Goal: Information Seeking & Learning: Learn about a topic

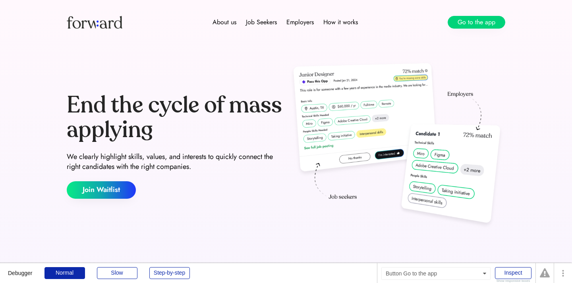
click at [465, 24] on button "Go to the app" at bounding box center [476, 22] width 58 height 13
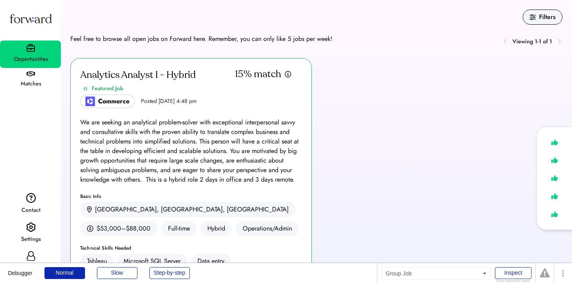
click at [208, 85] on div "Analytics Analyst I - Hybrid Featured Job" at bounding box center [157, 81] width 155 height 27
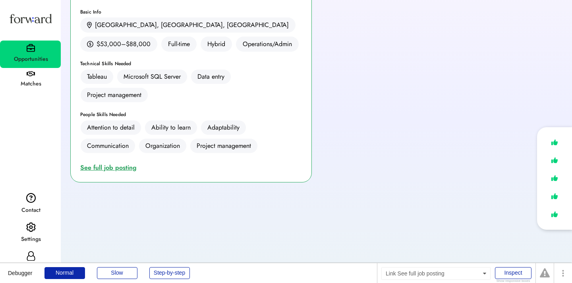
click at [116, 168] on div "See full job posting" at bounding box center [110, 168] width 60 height 10
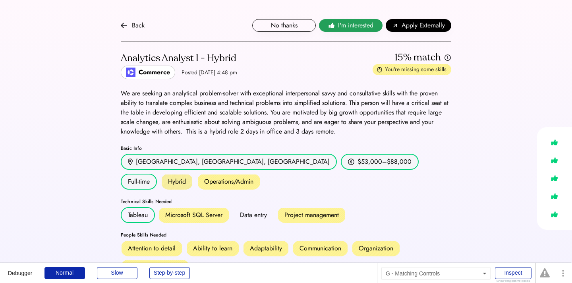
click at [358, 31] on button "I'm interested" at bounding box center [351, 25] width 64 height 13
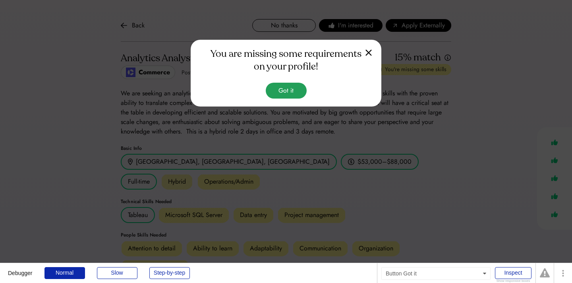
click at [290, 94] on button "Got it" at bounding box center [286, 91] width 41 height 16
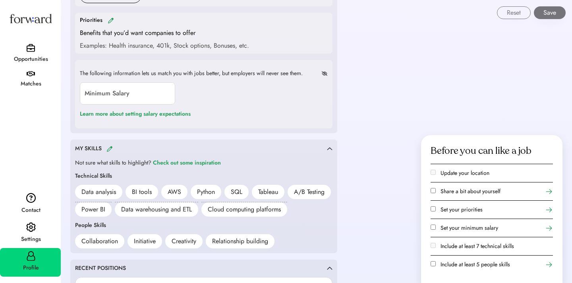
scroll to position [495, 0]
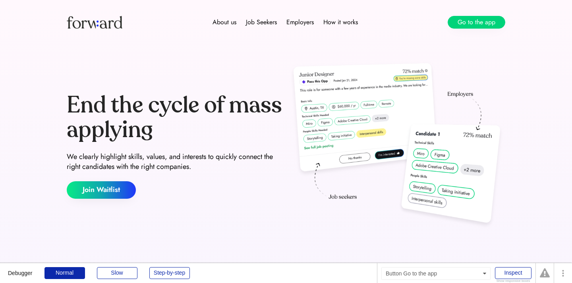
click at [457, 22] on button "Go to the app" at bounding box center [476, 22] width 58 height 13
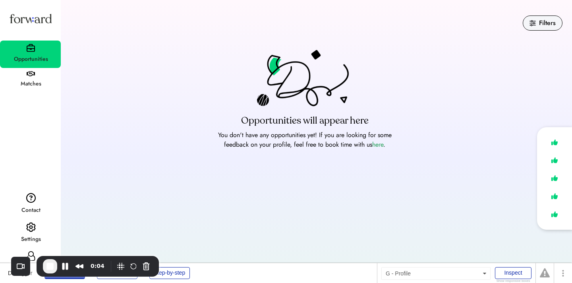
click at [33, 251] on icon at bounding box center [31, 256] width 10 height 10
select select "*******"
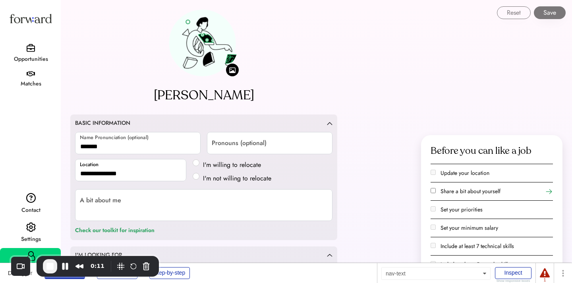
click at [23, 59] on div "Opportunities" at bounding box center [31, 59] width 60 height 10
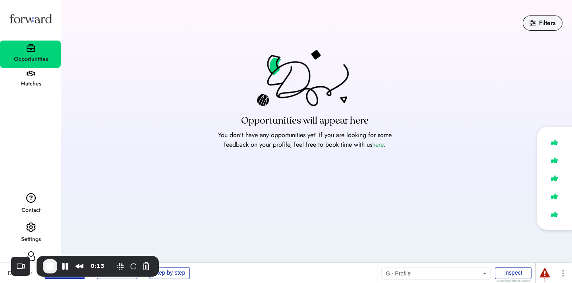
click at [28, 249] on div "Profile" at bounding box center [30, 262] width 61 height 29
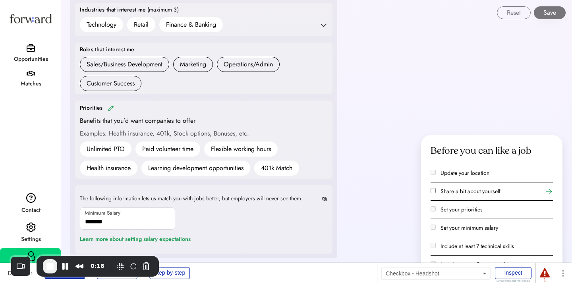
scroll to position [337, 0]
click at [34, 52] on div "Opportunities" at bounding box center [31, 59] width 60 height 14
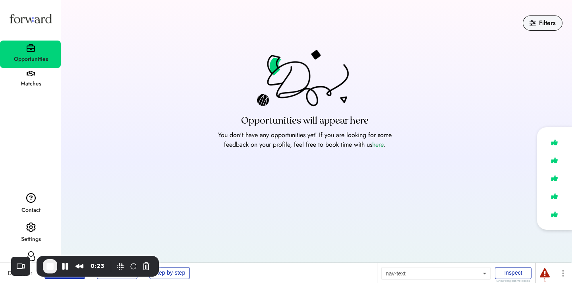
click at [28, 84] on div "Matches" at bounding box center [31, 84] width 60 height 10
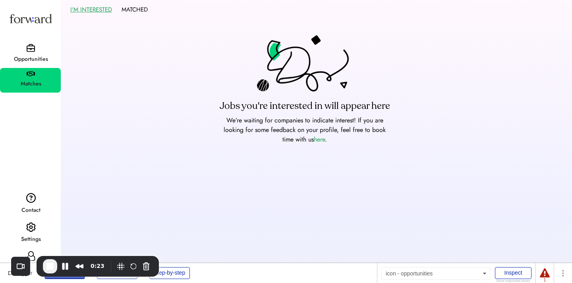
click at [29, 49] on img at bounding box center [31, 48] width 8 height 8
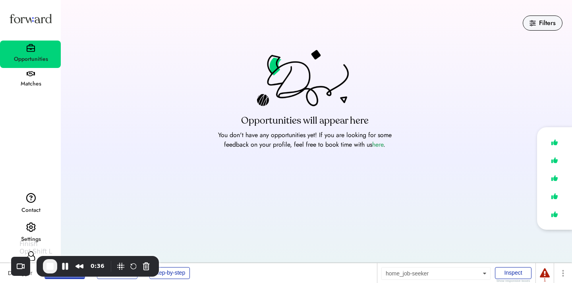
click at [49, 266] on span "End Recording" at bounding box center [50, 266] width 10 height 10
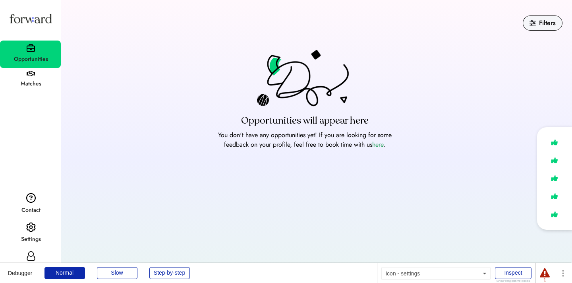
click at [26, 231] on img at bounding box center [31, 227] width 10 height 10
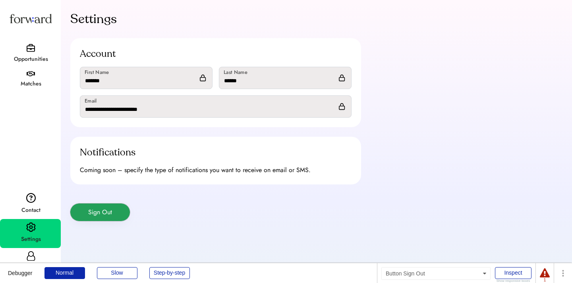
click at [116, 210] on button "Sign Out" at bounding box center [100, 211] width 60 height 17
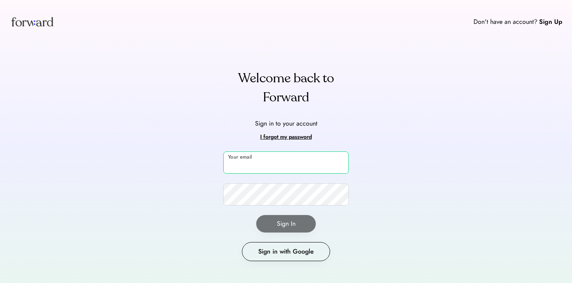
click at [264, 164] on input "email" at bounding box center [285, 162] width 125 height 22
type input "**********"
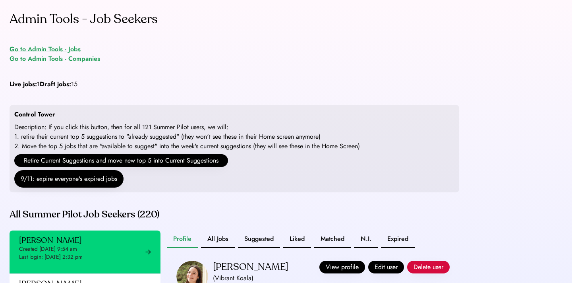
click at [67, 47] on div "Go to Admin Tools - Jobs" at bounding box center [45, 49] width 71 height 10
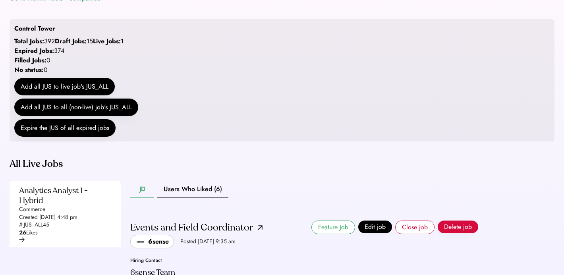
scroll to position [227, 0]
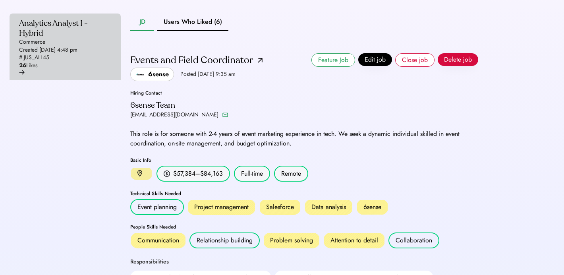
click at [90, 64] on div "Analytics Analyst I - Hybrid Commerce Created [DATE] 4:48 pm # JUS_ALL45 26 Lik…" at bounding box center [62, 43] width 87 height 51
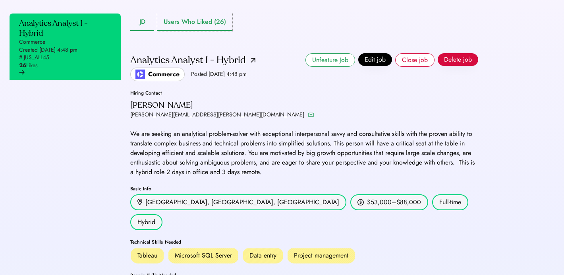
click at [197, 31] on button "Users Who Liked (26)" at bounding box center [194, 21] width 75 height 17
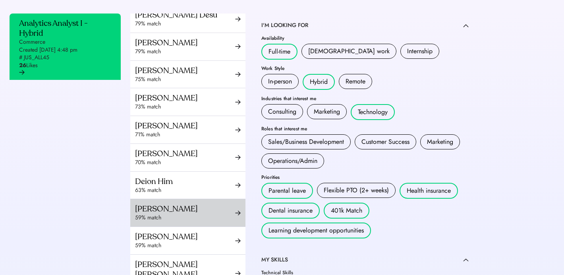
scroll to position [281, 0]
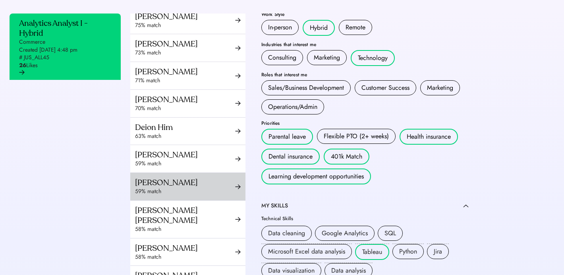
click at [197, 200] on div "Saagar Parikh 59% match" at bounding box center [187, 186] width 115 height 27
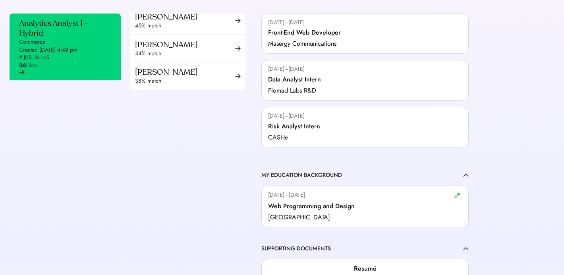
scroll to position [789, 0]
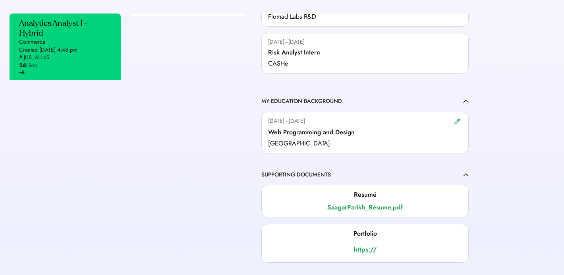
click at [366, 245] on div "https://" at bounding box center [365, 250] width 194 height 10
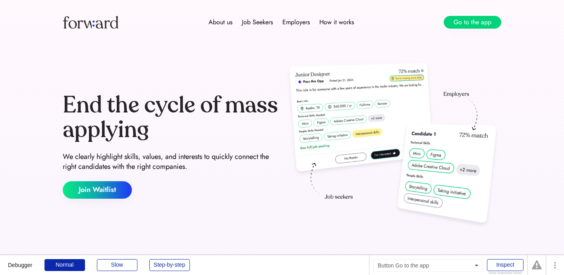
click at [485, 23] on button "Go to the app" at bounding box center [472, 22] width 58 height 13
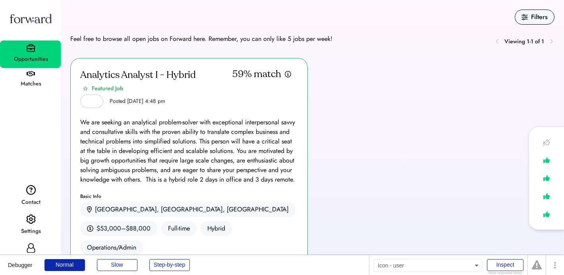
click at [35, 246] on icon at bounding box center [31, 248] width 10 height 10
select select "*****"
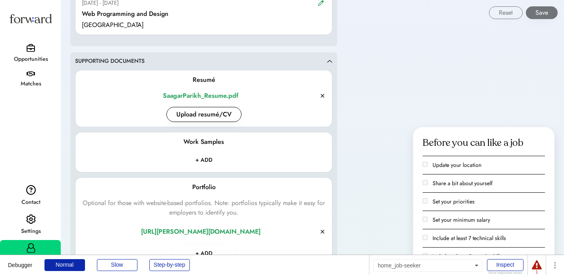
scroll to position [1039, 0]
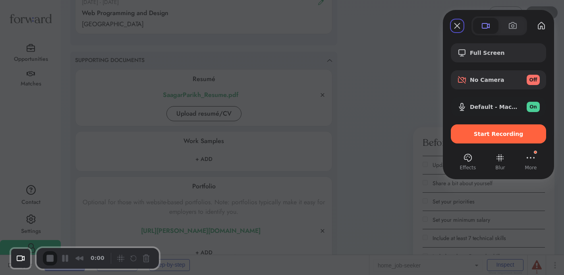
click at [501, 132] on span "Start Recording" at bounding box center [499, 134] width 50 height 6
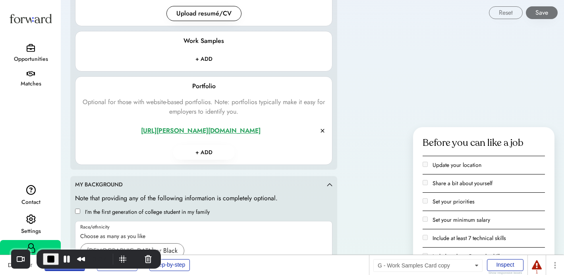
scroll to position [1147, 0]
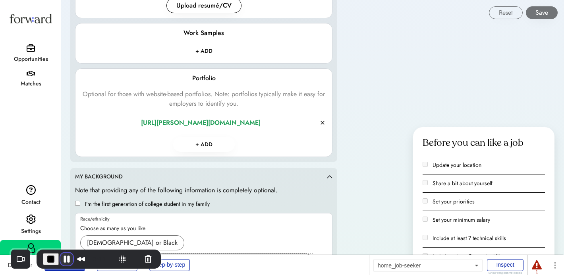
click at [67, 258] on button "Pause Recording" at bounding box center [66, 259] width 13 height 13
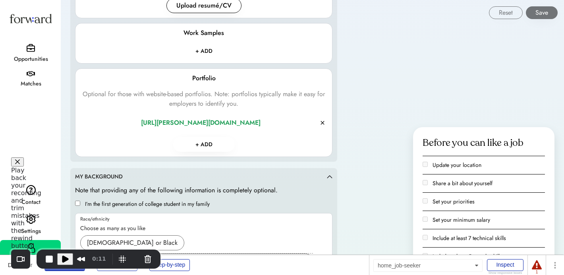
click at [24, 166] on button "Close" at bounding box center [17, 161] width 13 height 9
click at [31, 221] on img at bounding box center [31, 219] width 10 height 10
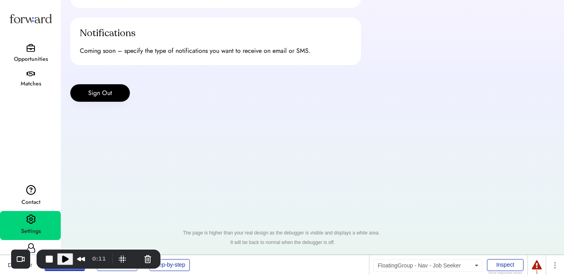
scroll to position [119, 0]
click at [119, 92] on button "Sign Out" at bounding box center [100, 92] width 60 height 17
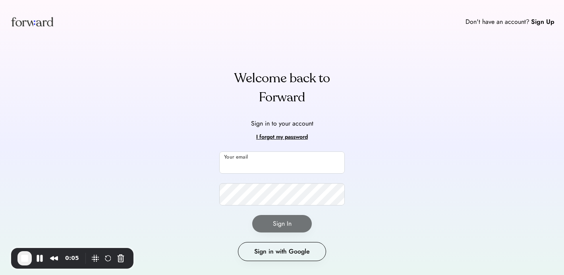
click at [284, 167] on input "email" at bounding box center [281, 162] width 125 height 22
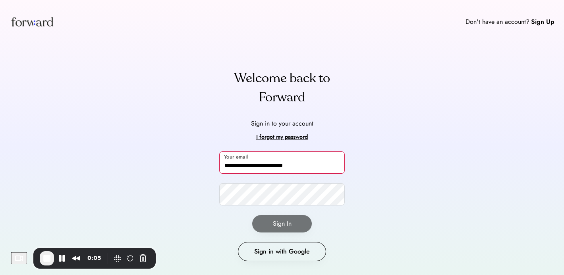
type input "**********"
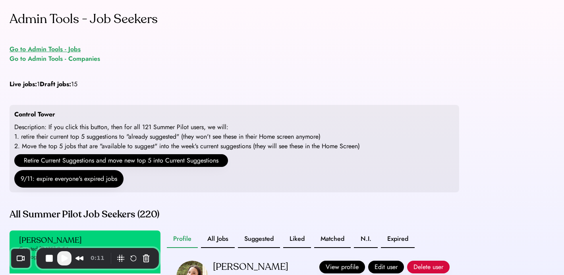
click at [75, 49] on div "Go to Admin Tools - Jobs" at bounding box center [45, 49] width 71 height 10
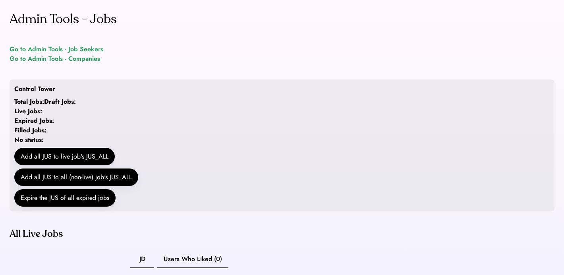
scroll to position [159, 0]
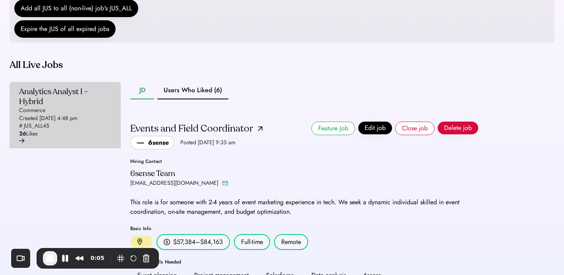
click at [108, 121] on div "Analytics Analyst I - Hybrid Commerce Created [DATE] 4:48 pm # JUS_ALL45 26 Lik…" at bounding box center [65, 115] width 111 height 66
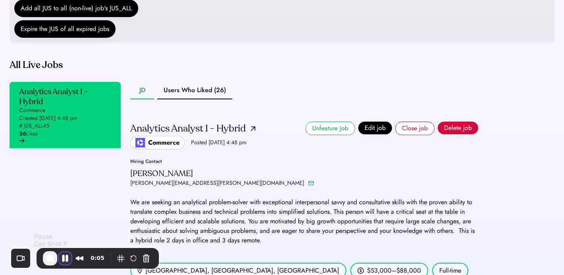
click at [66, 258] on button "Pause Recording" at bounding box center [65, 258] width 13 height 13
click at [70, 265] on div "0:05" at bounding box center [98, 258] width 122 height 21
click at [96, 258] on span "0:05" at bounding box center [98, 258] width 14 height 9
click at [64, 257] on button "Pause Recording" at bounding box center [65, 258] width 13 height 13
click at [94, 256] on span "0:05" at bounding box center [98, 258] width 14 height 9
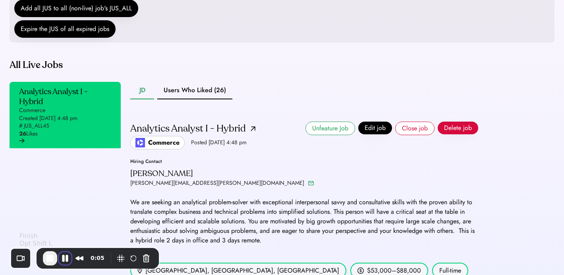
click at [48, 252] on button "End Recording" at bounding box center [50, 258] width 14 height 14
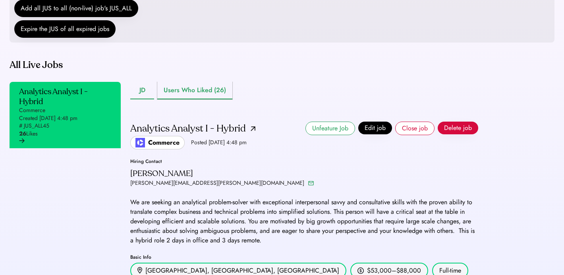
click at [187, 99] on button "Users Who Liked (26)" at bounding box center [194, 90] width 75 height 17
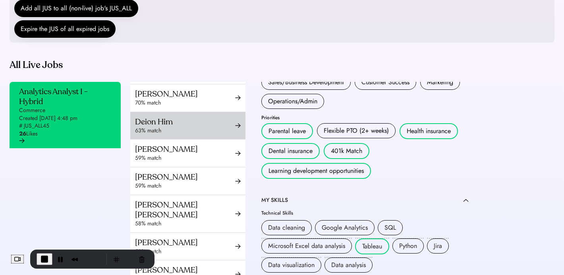
scroll to position [389, 0]
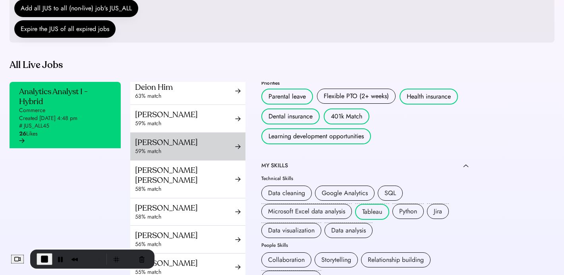
click at [206, 147] on div "Saagar Parikh" at bounding box center [185, 142] width 100 height 10
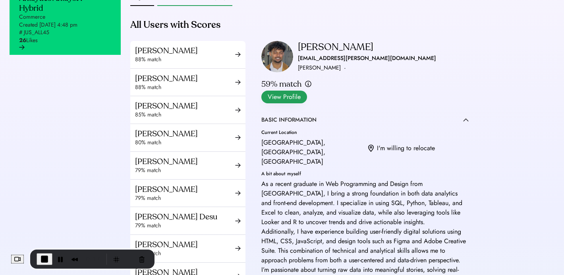
click at [307, 91] on button "View Profile" at bounding box center [284, 97] width 46 height 13
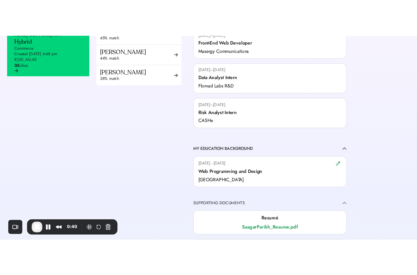
scroll to position [789, 0]
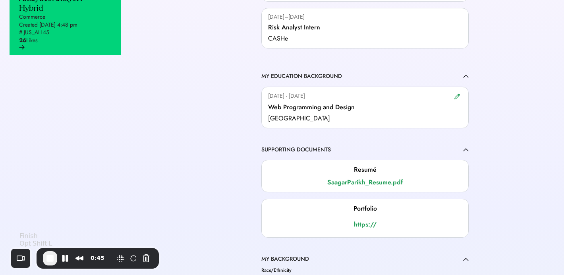
click at [47, 256] on span "End Recording" at bounding box center [50, 258] width 10 height 10
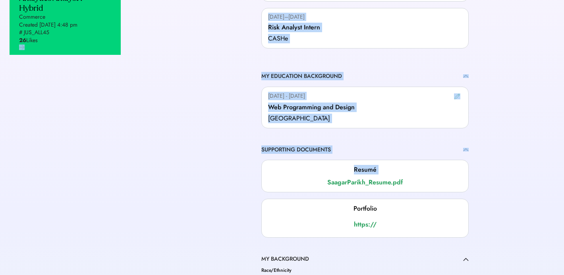
drag, startPoint x: 1, startPoint y: 133, endPoint x: 145, endPoint y: 131, distance: 143.7
click at [145, 131] on div "Admin Tools - Jobs Go to Admin Tools - Job Seekers Go to Admin Tools - Companie…" at bounding box center [282, 88] width 564 height 683
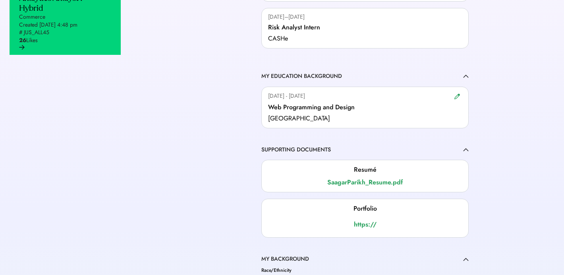
drag, startPoint x: 1, startPoint y: 159, endPoint x: 87, endPoint y: 159, distance: 85.8
click at [88, 159] on div "Admin Tools - Jobs Go to Admin Tools - Job Seekers Go to Admin Tools - Companie…" at bounding box center [282, 88] width 564 height 683
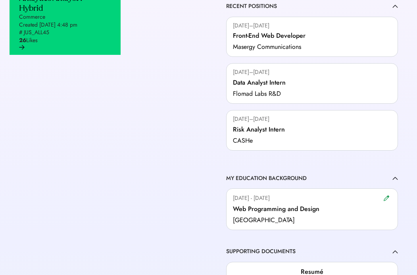
scroll to position [874, 0]
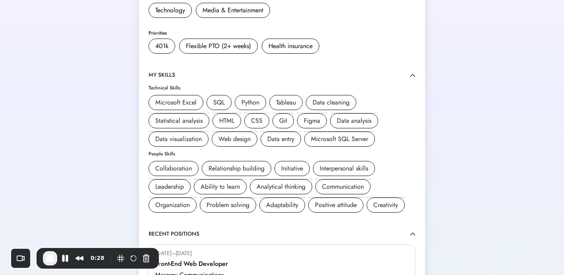
scroll to position [535, 0]
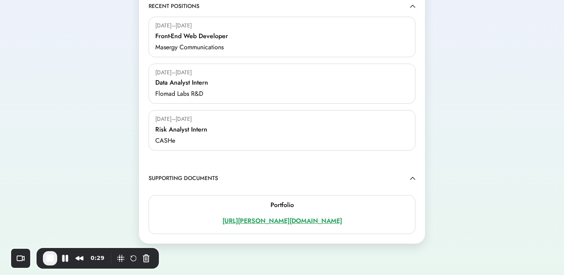
click at [235, 221] on div "[URL][PERSON_NAME][DOMAIN_NAME]" at bounding box center [281, 221] width 253 height 10
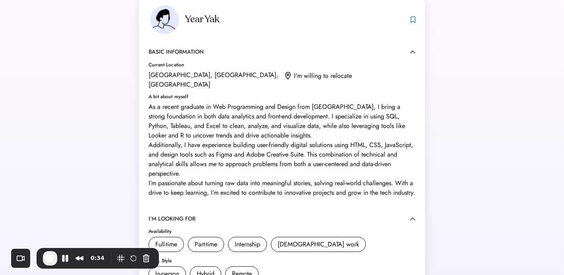
scroll to position [0, 0]
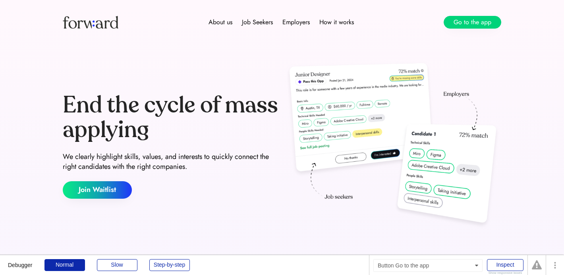
click at [489, 19] on button "Go to the app" at bounding box center [472, 22] width 58 height 13
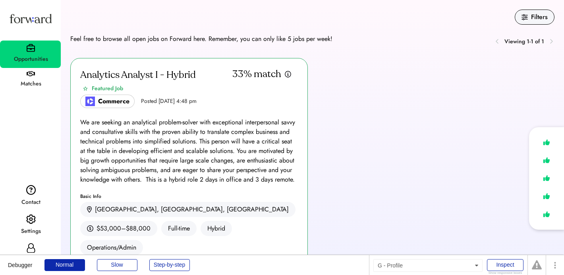
click at [36, 245] on div "Profile" at bounding box center [30, 254] width 61 height 29
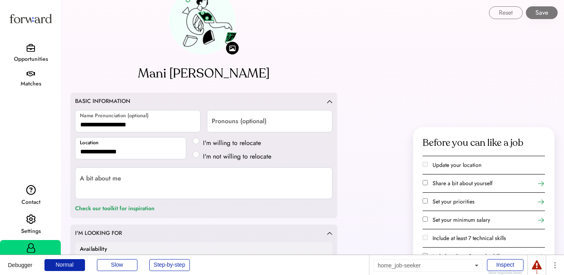
scroll to position [19, 0]
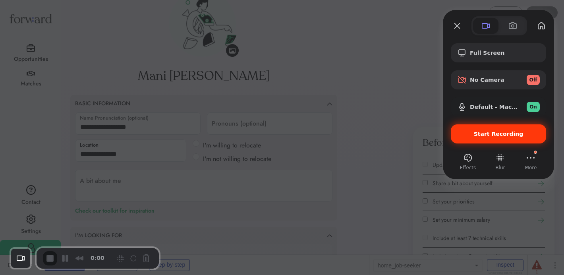
click at [487, 128] on div "Start Recording" at bounding box center [498, 133] width 95 height 19
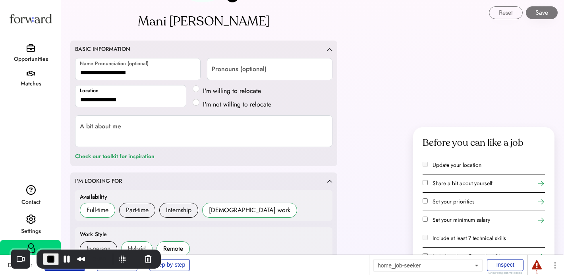
scroll to position [73, 0]
click at [107, 157] on div "Check our toolkit for inspiration" at bounding box center [114, 157] width 79 height 10
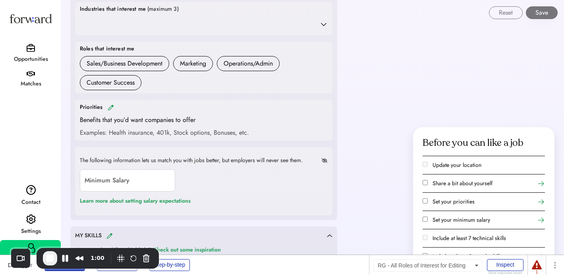
scroll to position [340, 0]
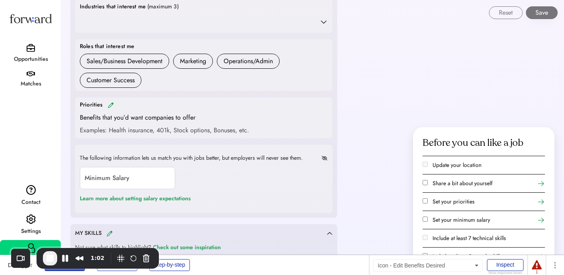
click at [110, 106] on img at bounding box center [111, 105] width 6 height 6
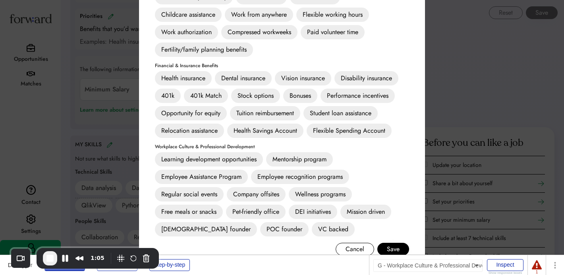
scroll to position [305, 0]
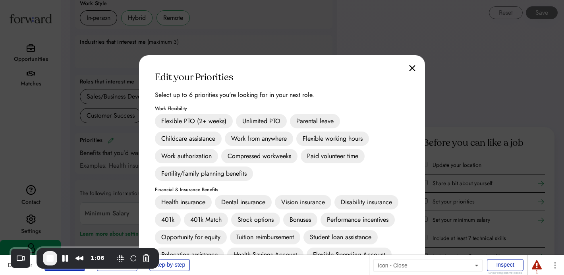
click at [413, 67] on img at bounding box center [412, 68] width 6 height 7
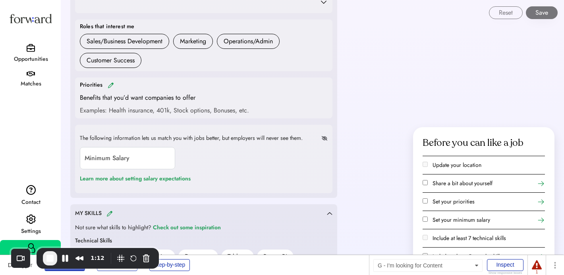
scroll to position [349, 0]
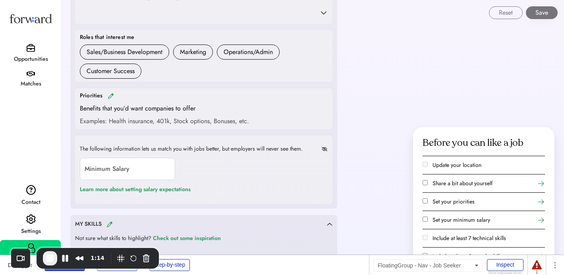
click at [35, 47] on div "Opportunities" at bounding box center [30, 53] width 61 height 27
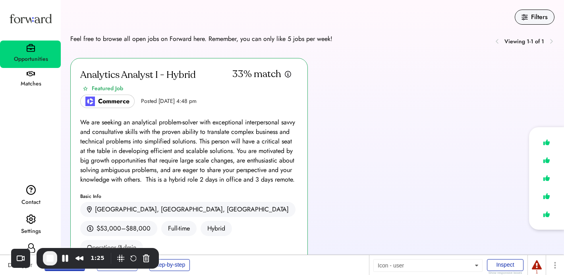
click at [29, 243] on icon at bounding box center [31, 248] width 10 height 10
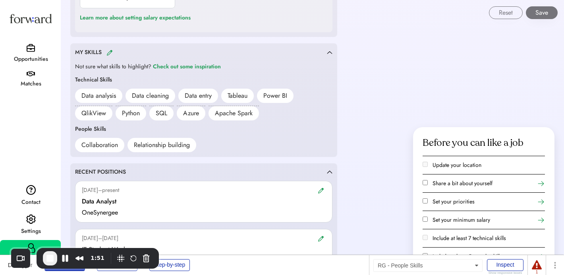
scroll to position [522, 0]
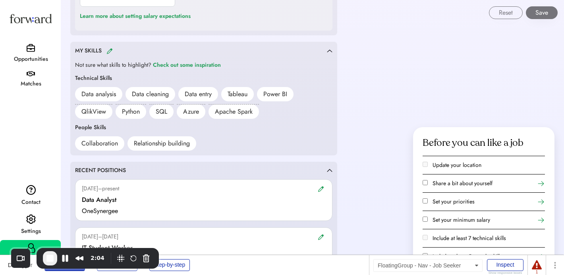
click at [40, 48] on div "Opportunities" at bounding box center [30, 53] width 61 height 27
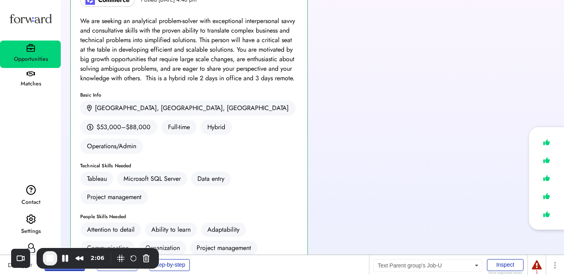
scroll to position [155, 0]
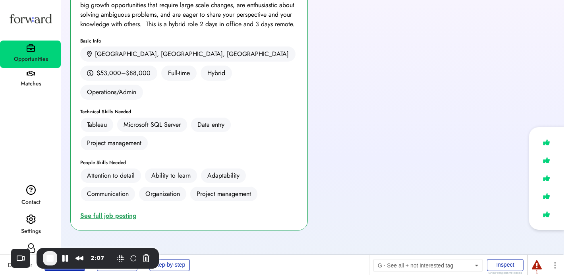
click at [107, 211] on div "See full job posting" at bounding box center [110, 216] width 60 height 10
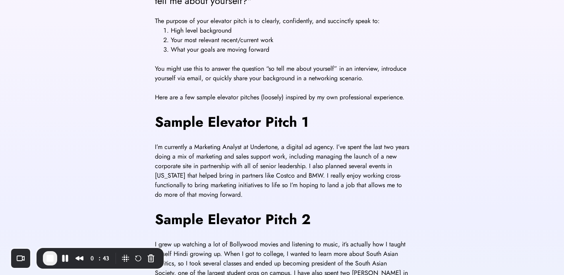
scroll to position [141, 0]
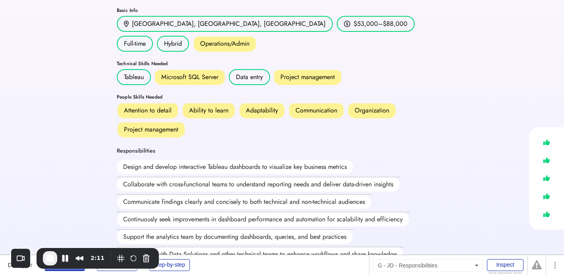
scroll to position [100, 0]
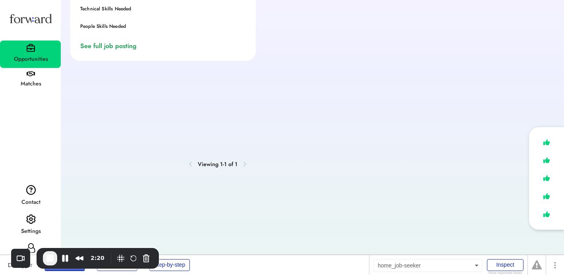
scroll to position [155, 0]
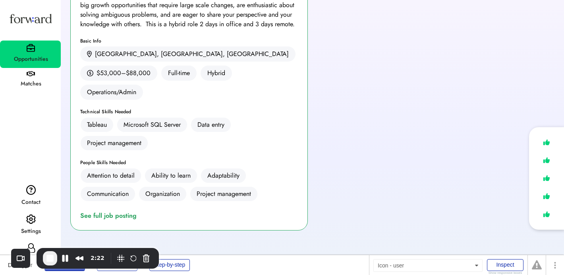
click at [31, 245] on icon at bounding box center [31, 248] width 10 height 10
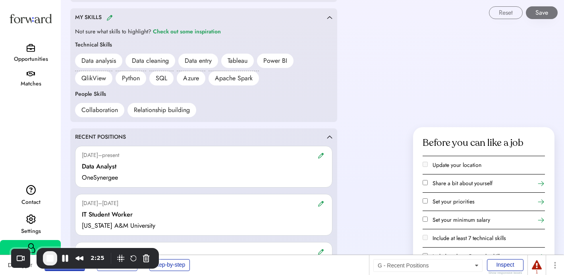
scroll to position [553, 0]
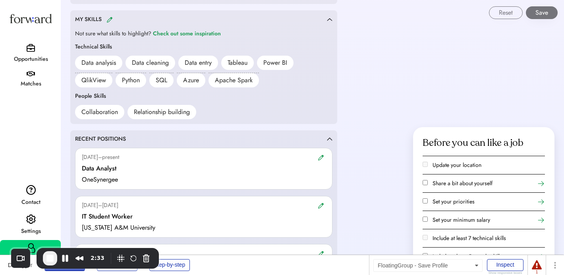
click at [109, 18] on div "Reset Save" at bounding box center [313, 9] width 502 height 19
click at [109, 22] on img at bounding box center [109, 20] width 6 height 6
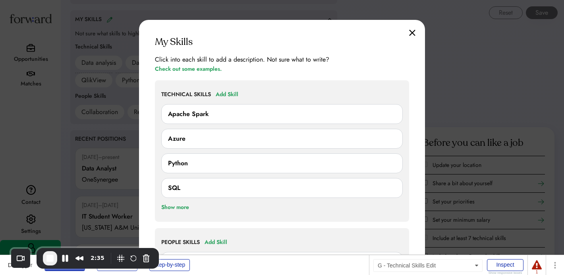
scroll to position [594, 0]
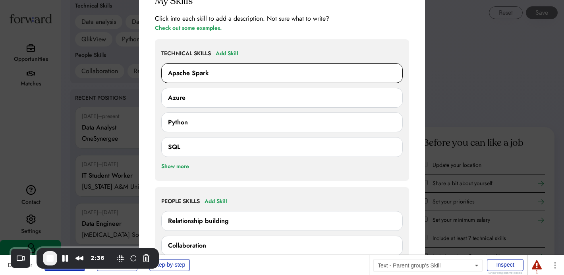
click at [201, 70] on div "Apache Spark" at bounding box center [188, 73] width 41 height 10
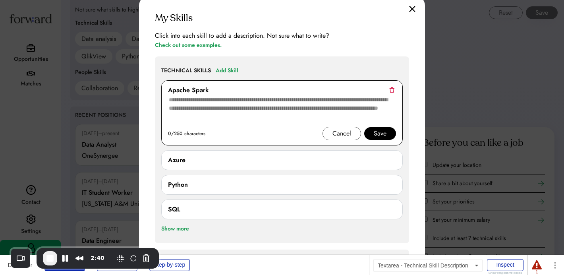
scroll to position [578, 0]
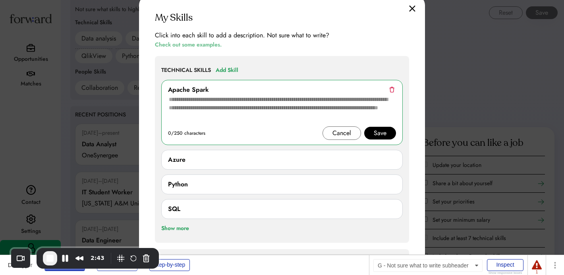
click at [191, 42] on div "Check out some examples." at bounding box center [188, 45] width 67 height 10
click at [74, 119] on div at bounding box center [282, 137] width 564 height 275
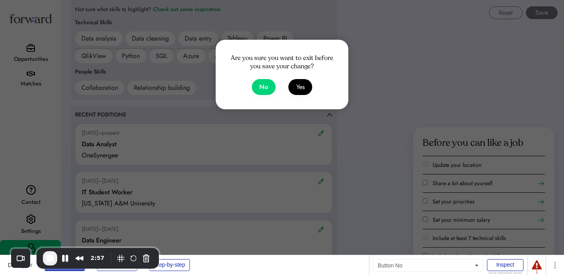
click at [262, 88] on button "No" at bounding box center [264, 87] width 24 height 16
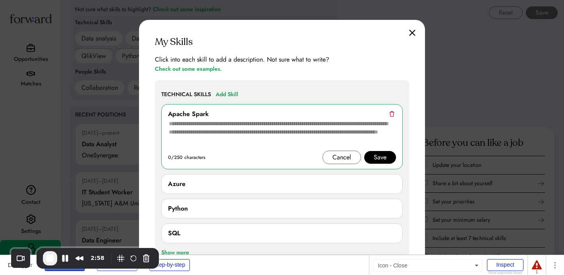
click at [412, 32] on img at bounding box center [412, 32] width 6 height 7
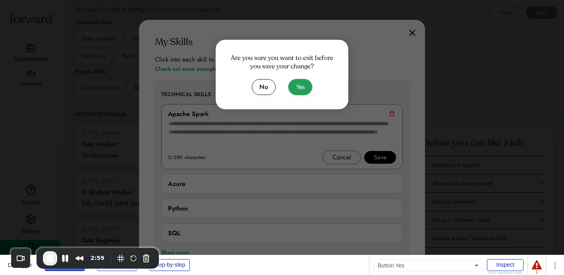
click at [307, 90] on button "Yes" at bounding box center [300, 87] width 24 height 16
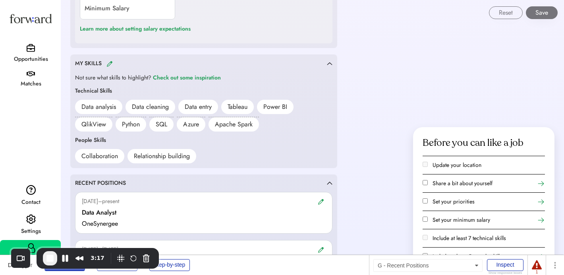
scroll to position [486, 0]
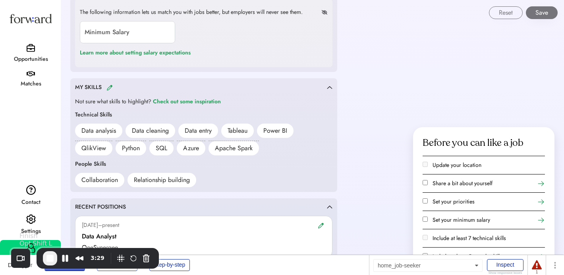
click at [50, 260] on span "End Recording" at bounding box center [50, 258] width 10 height 10
